Goal: Task Accomplishment & Management: Use online tool/utility

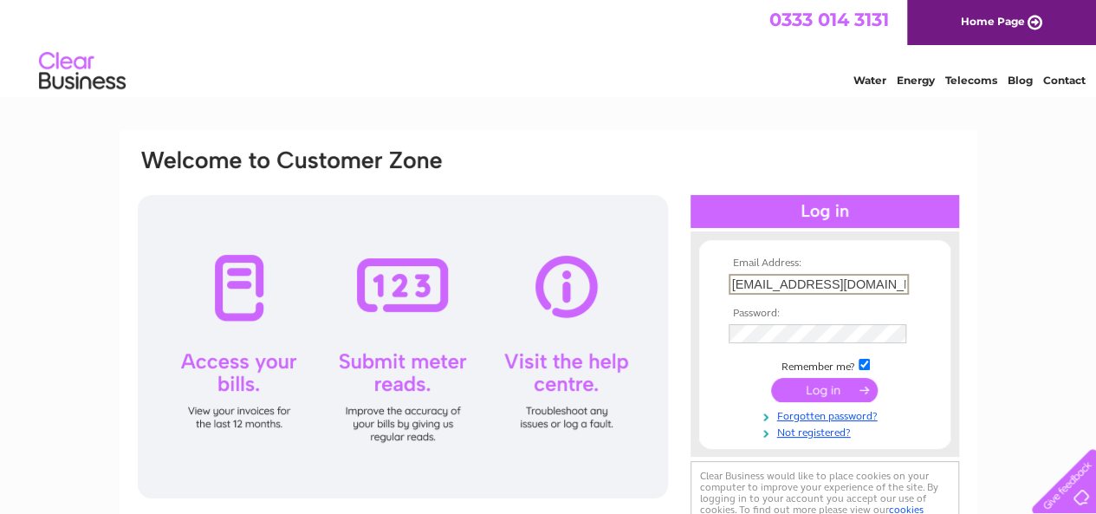
click at [876, 286] on input "[EMAIL_ADDRESS][DOMAIN_NAME]" at bounding box center [819, 284] width 180 height 21
type input "marcusfrench@motivity.ltd.uk"
click at [816, 393] on input "submit" at bounding box center [824, 388] width 107 height 24
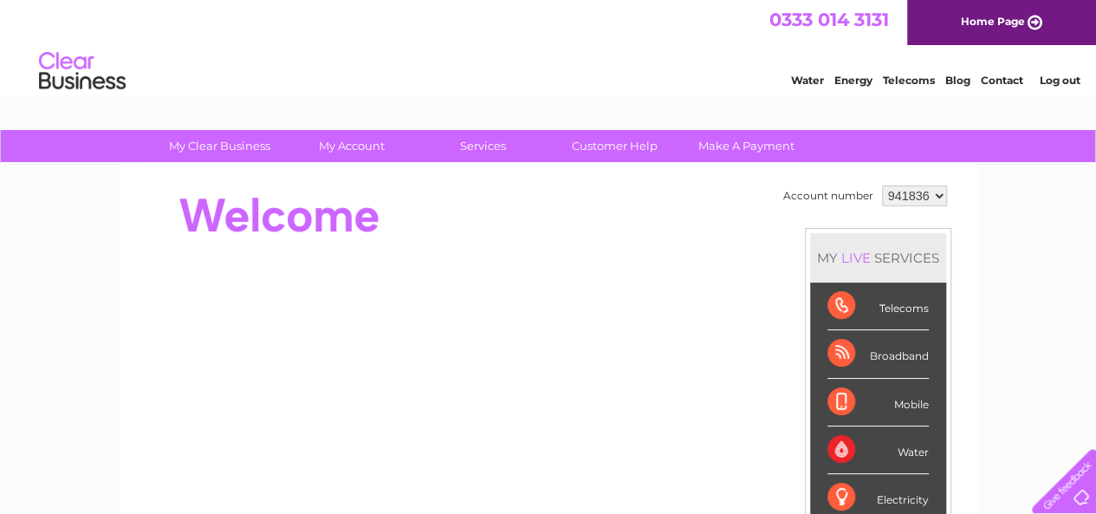
click at [937, 194] on select "941836 971766" at bounding box center [914, 195] width 65 height 21
select select "971766"
click at [882, 185] on select "941836 971766" at bounding box center [914, 195] width 65 height 21
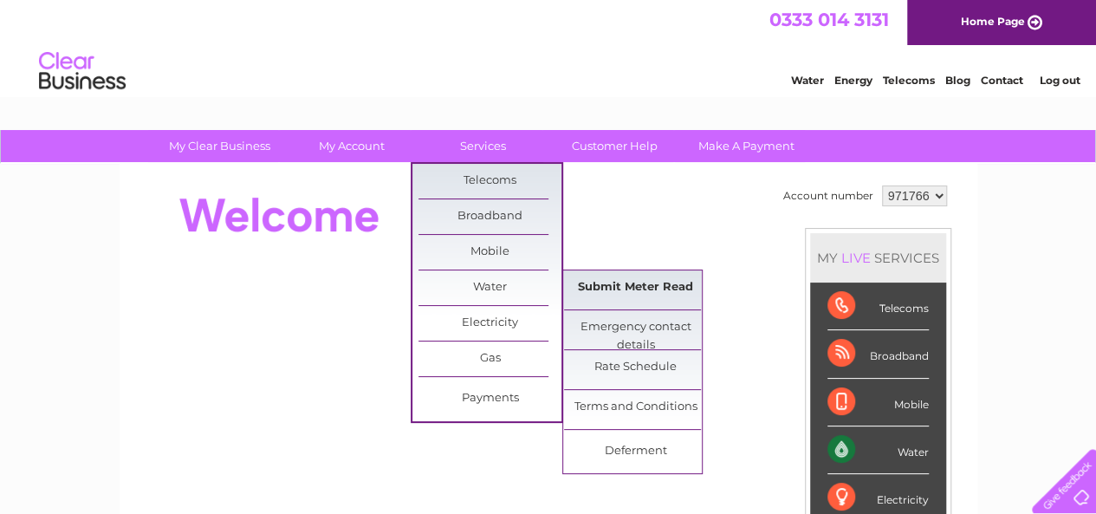
click at [629, 282] on link "Submit Meter Read" at bounding box center [635, 287] width 143 height 35
click at [627, 282] on link "Submit Meter Read" at bounding box center [635, 287] width 143 height 35
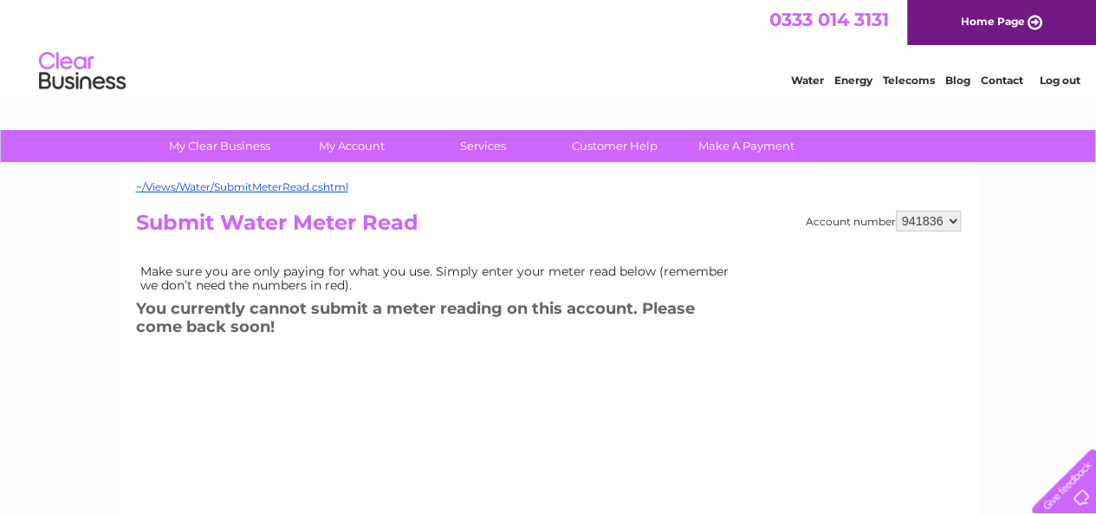
click at [950, 224] on select "941836 971766" at bounding box center [928, 221] width 65 height 21
select select "971766"
click at [896, 211] on select "941836 971766" at bounding box center [928, 221] width 65 height 21
click at [663, 212] on h2 "Submit Water Meter Read" at bounding box center [548, 227] width 825 height 33
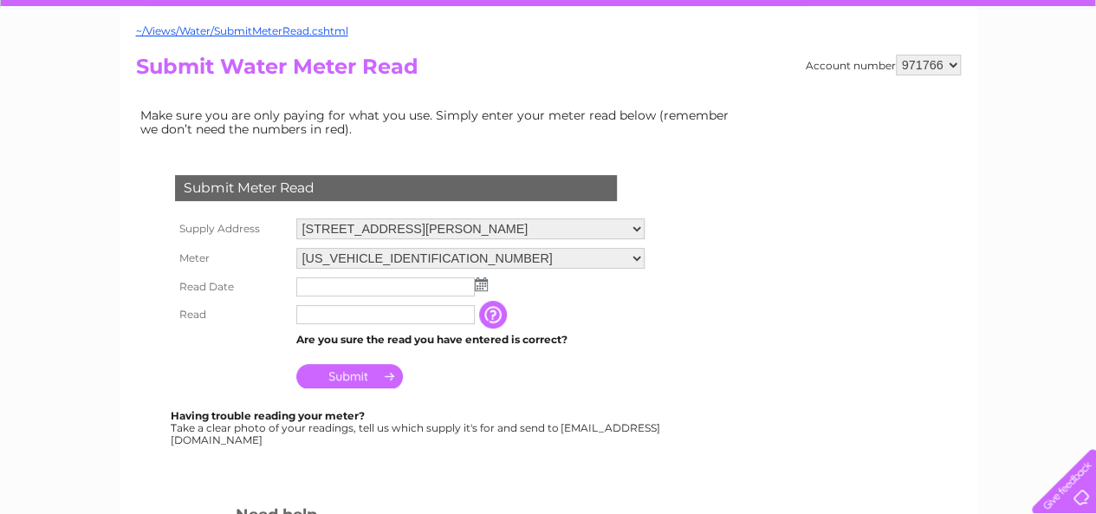
scroll to position [173, 0]
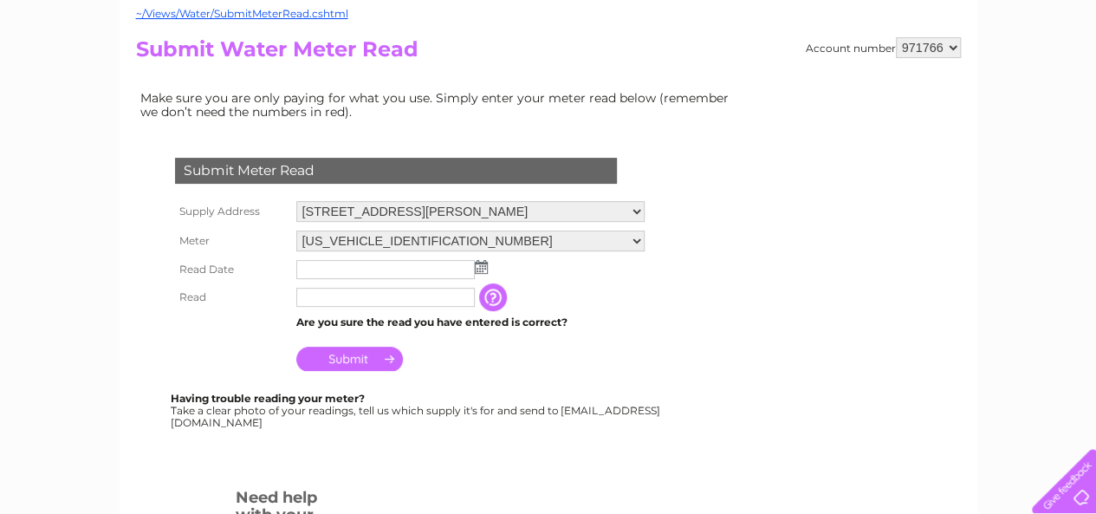
click at [481, 268] on img at bounding box center [481, 267] width 13 height 14
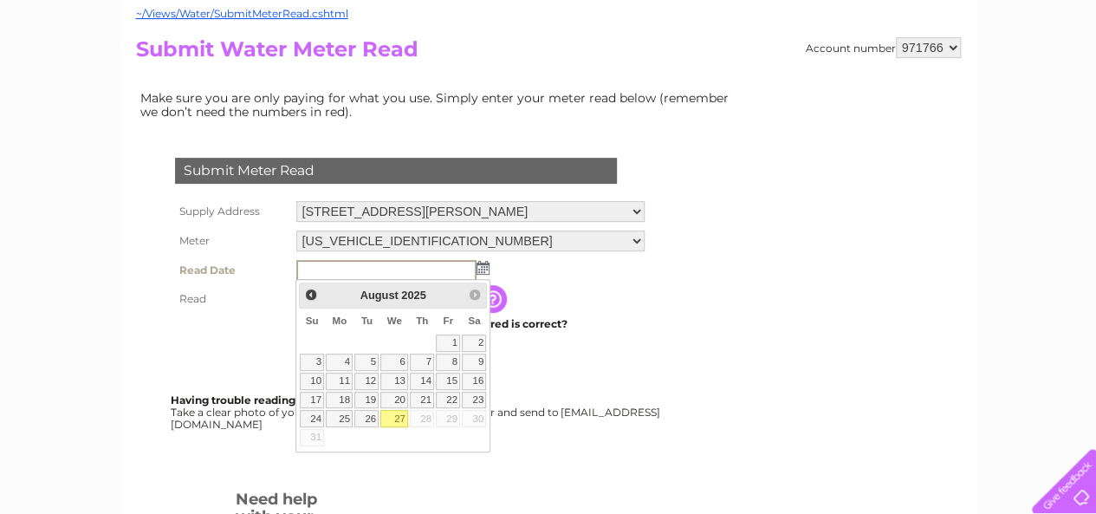
drag, startPoint x: 398, startPoint y: 419, endPoint x: 377, endPoint y: 396, distance: 30.7
click at [398, 418] on link "27" at bounding box center [394, 418] width 28 height 17
type input "2025/08/27"
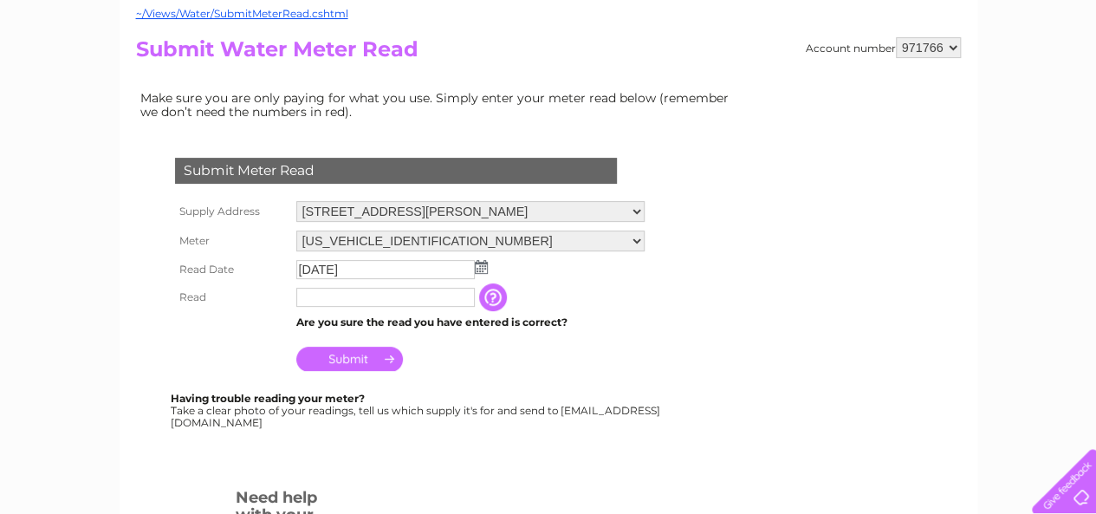
click at [324, 302] on input "text" at bounding box center [385, 297] width 179 height 19
type input "00125"
click at [366, 358] on input "Submit" at bounding box center [349, 359] width 107 height 24
